Goal: Find specific page/section: Find specific page/section

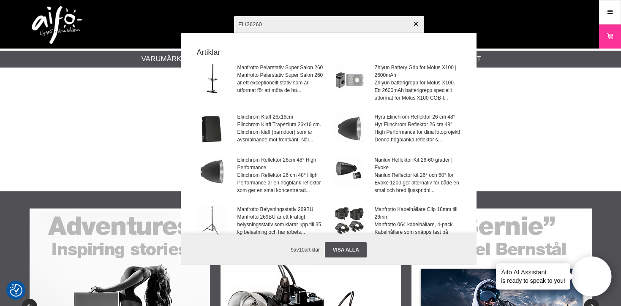
click at [249, 26] on input "ELI26260" at bounding box center [329, 24] width 190 height 30
type input "EL26260"
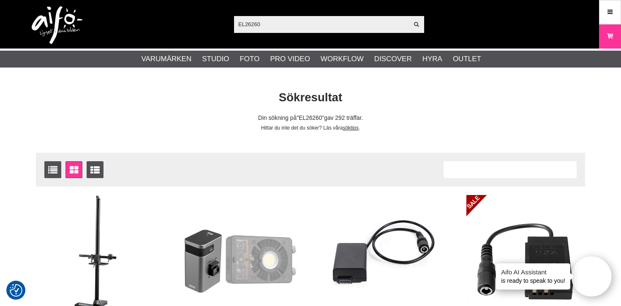
click at [249, 26] on input "EL26260" at bounding box center [321, 24] width 175 height 13
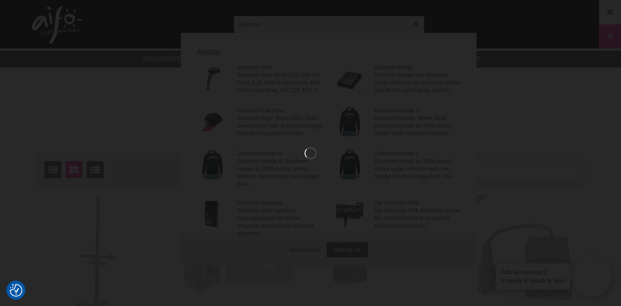
type input "elinchrom"
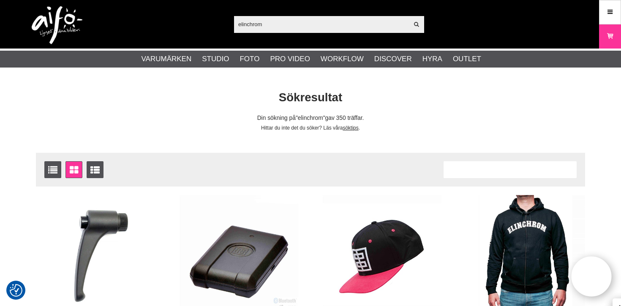
click at [331, 30] on input "elinchrom" at bounding box center [321, 24] width 175 height 13
paste input "7630006301639"
type input "7630006301639"
